Goal: Check status

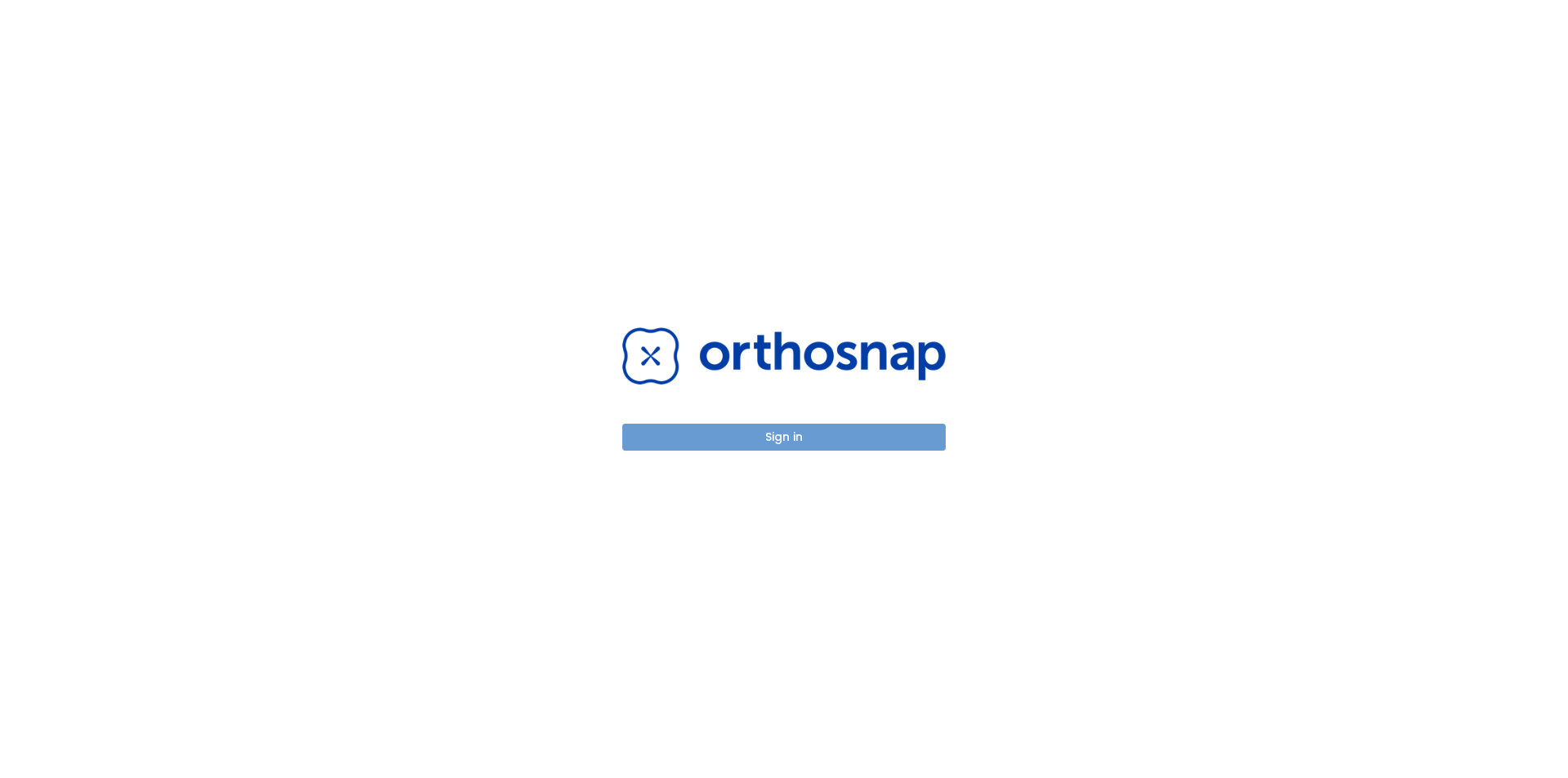
click at [772, 432] on button "Sign in" at bounding box center [784, 436] width 323 height 27
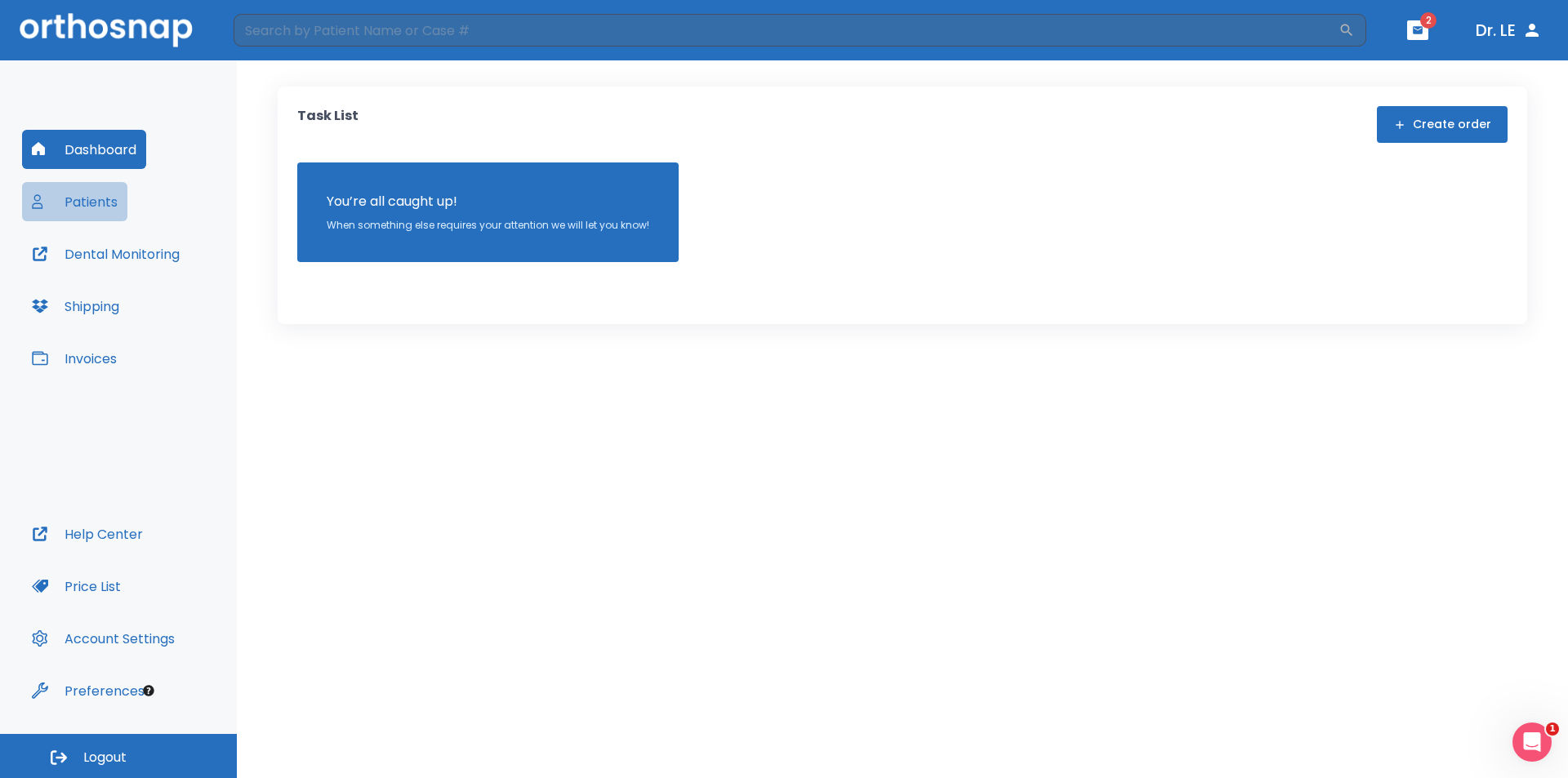
click at [62, 205] on button "Patients" at bounding box center [75, 202] width 105 height 40
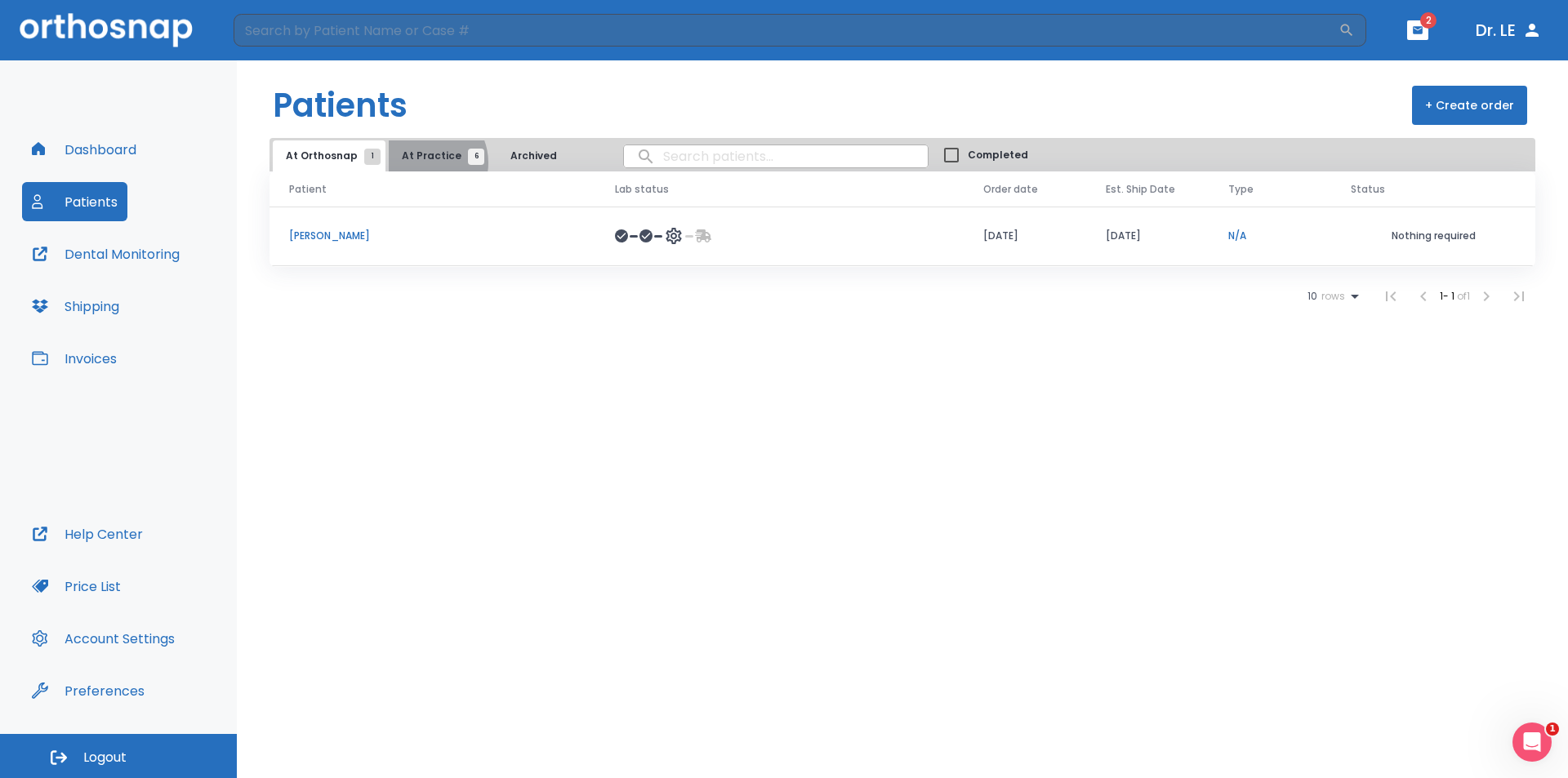
click at [420, 163] on span "At Practice 6" at bounding box center [438, 156] width 75 height 15
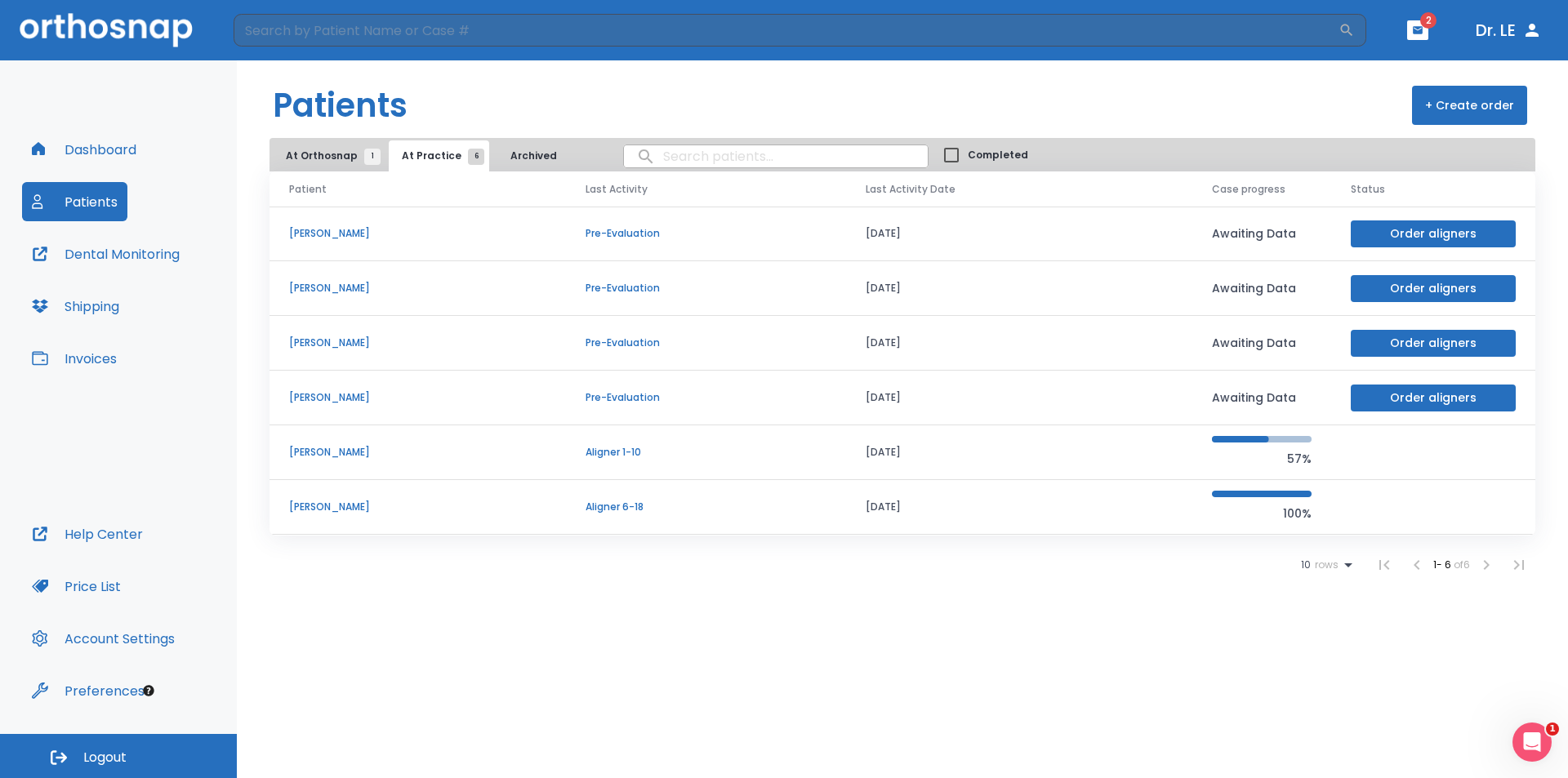
click at [341, 503] on p "[PERSON_NAME]" at bounding box center [417, 507] width 257 height 15
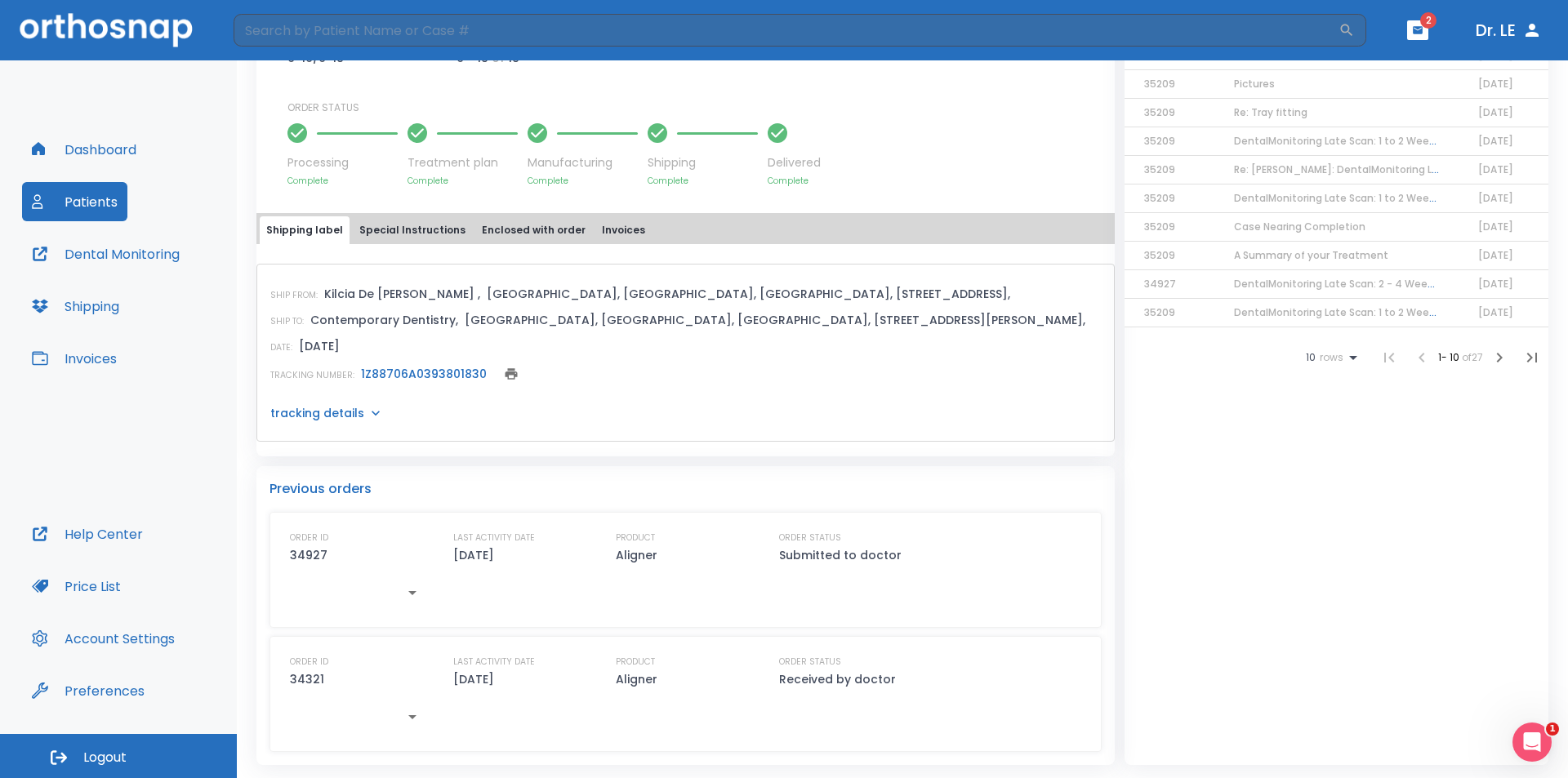
scroll to position [145, 0]
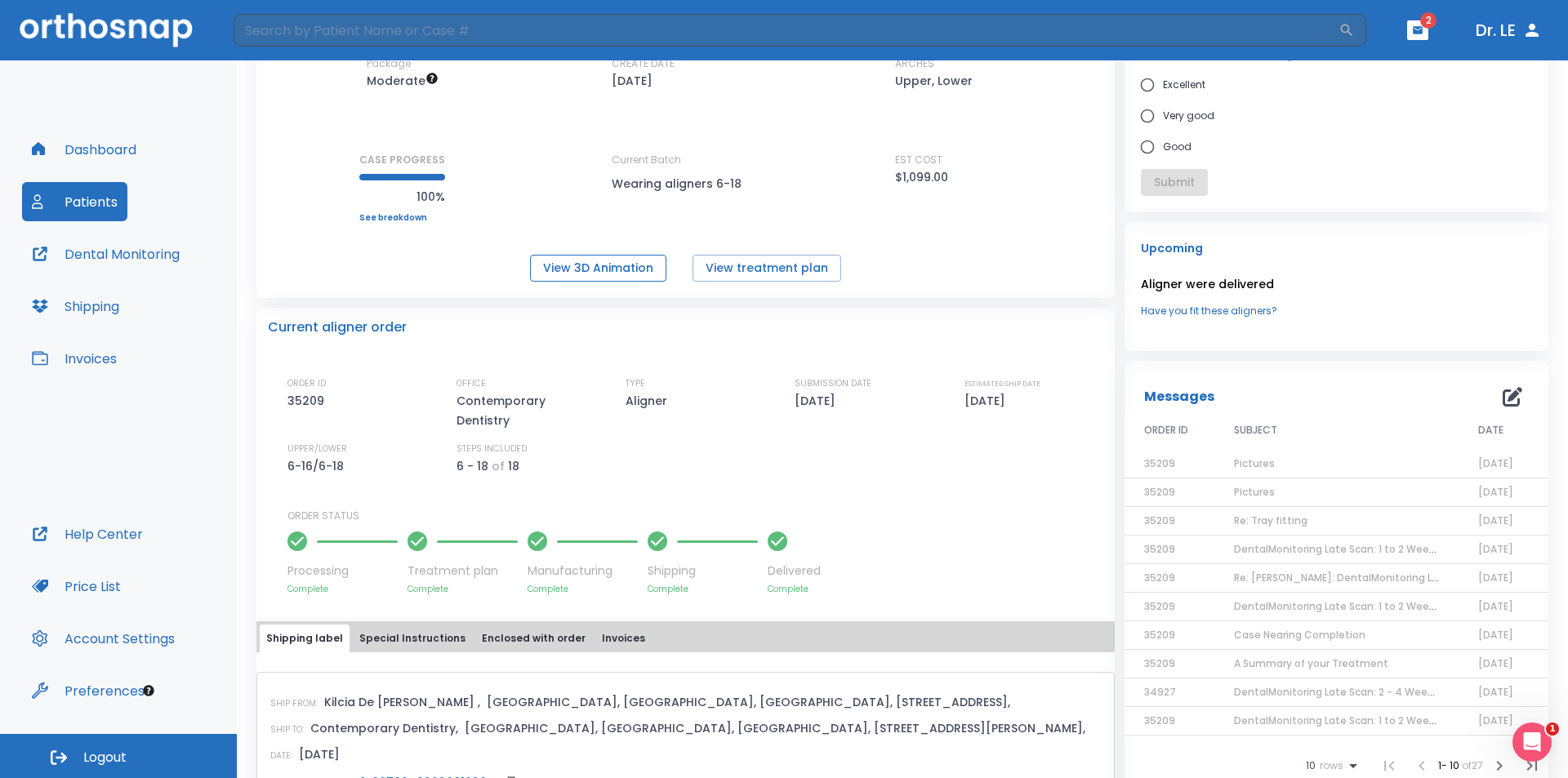
click at [611, 267] on button "View 3D Animation" at bounding box center [598, 268] width 136 height 27
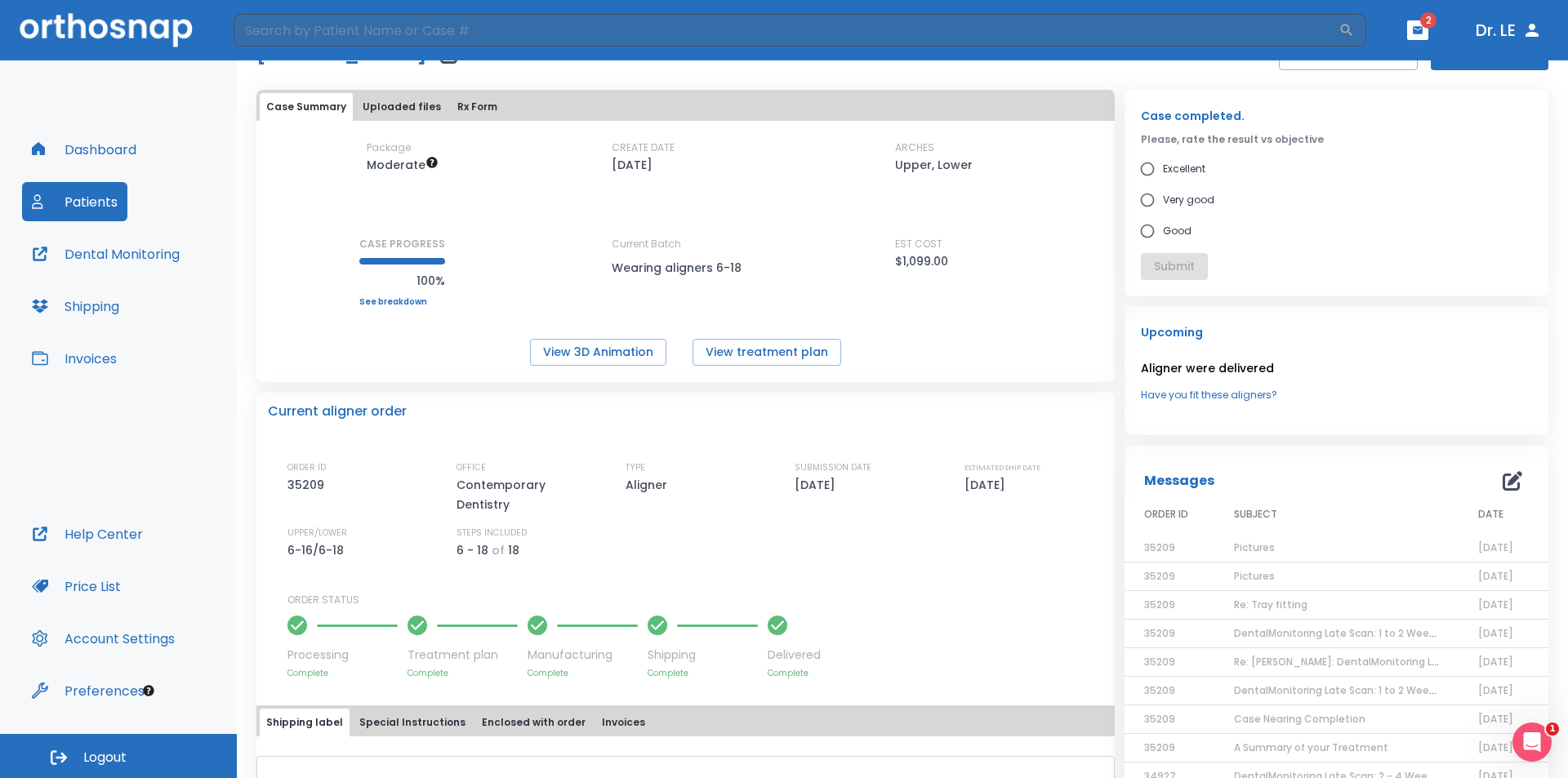
scroll to position [0, 0]
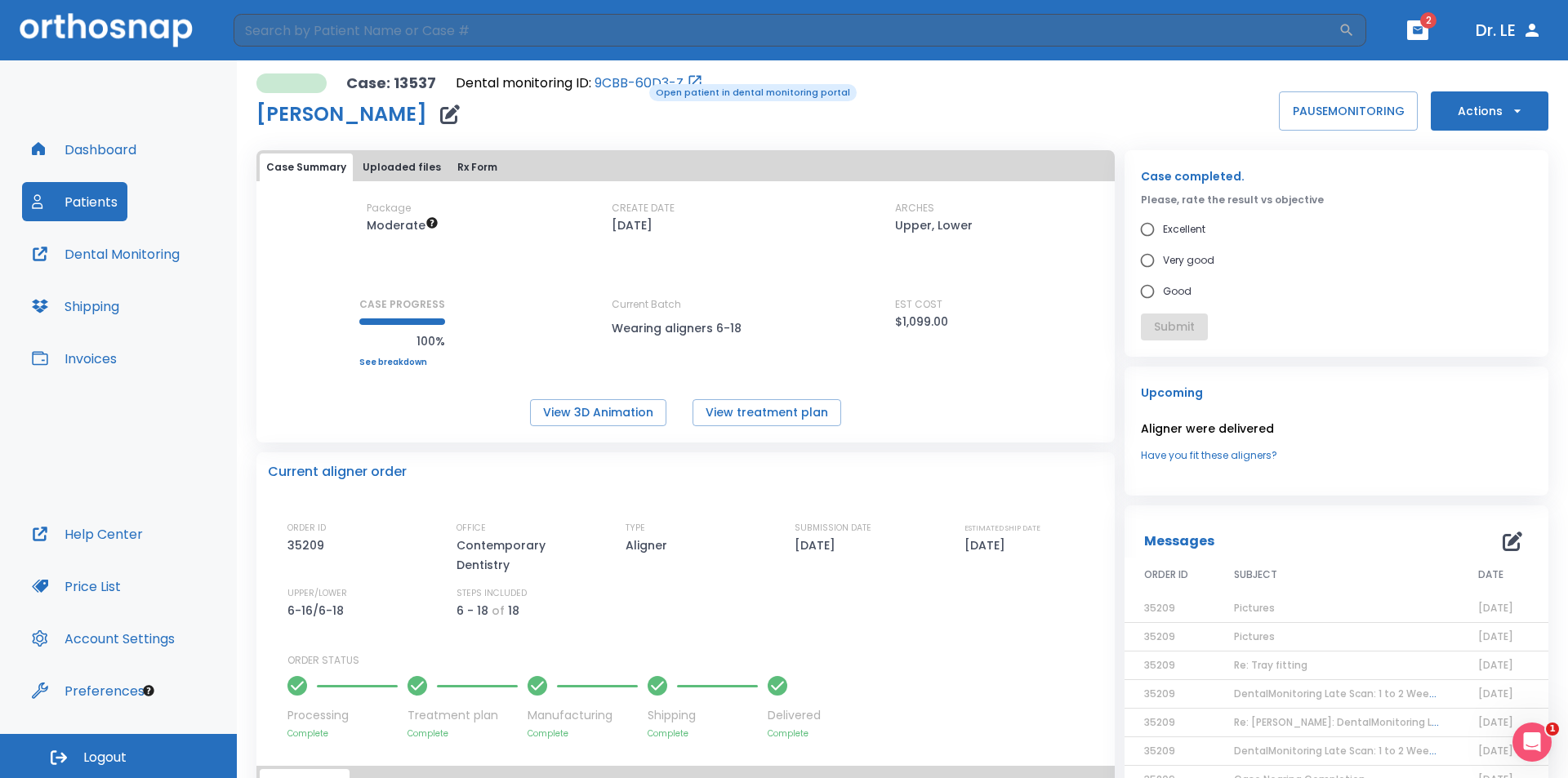
click at [638, 83] on link "9CBB-60D3-Z" at bounding box center [639, 83] width 89 height 19
